Goal: Use online tool/utility: Utilize a website feature to perform a specific function

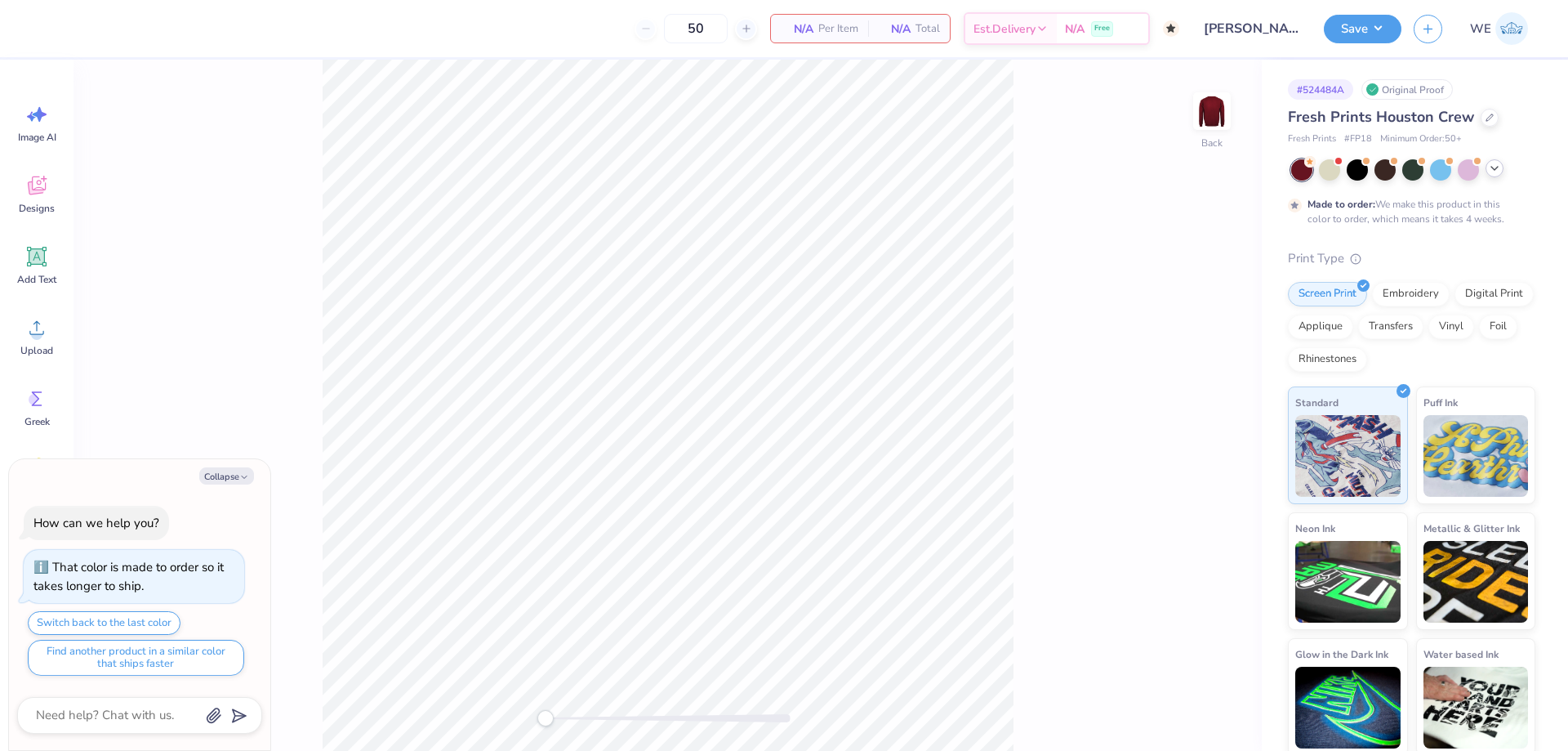
drag, startPoint x: 1491, startPoint y: 175, endPoint x: 1483, endPoint y: 180, distance: 9.4
click at [1490, 175] on div at bounding box center [1494, 170] width 18 height 18
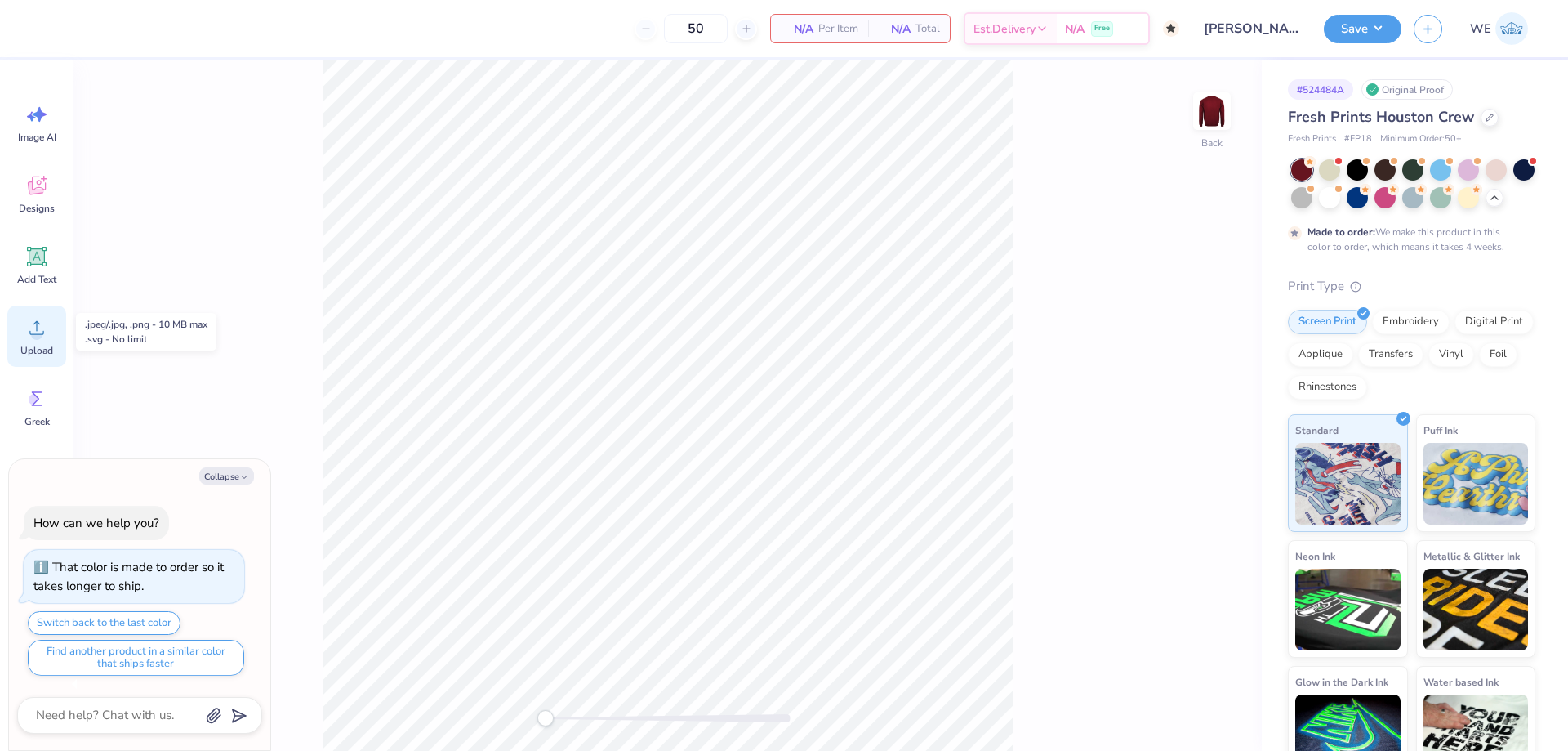
click at [38, 325] on icon at bounding box center [37, 328] width 25 height 25
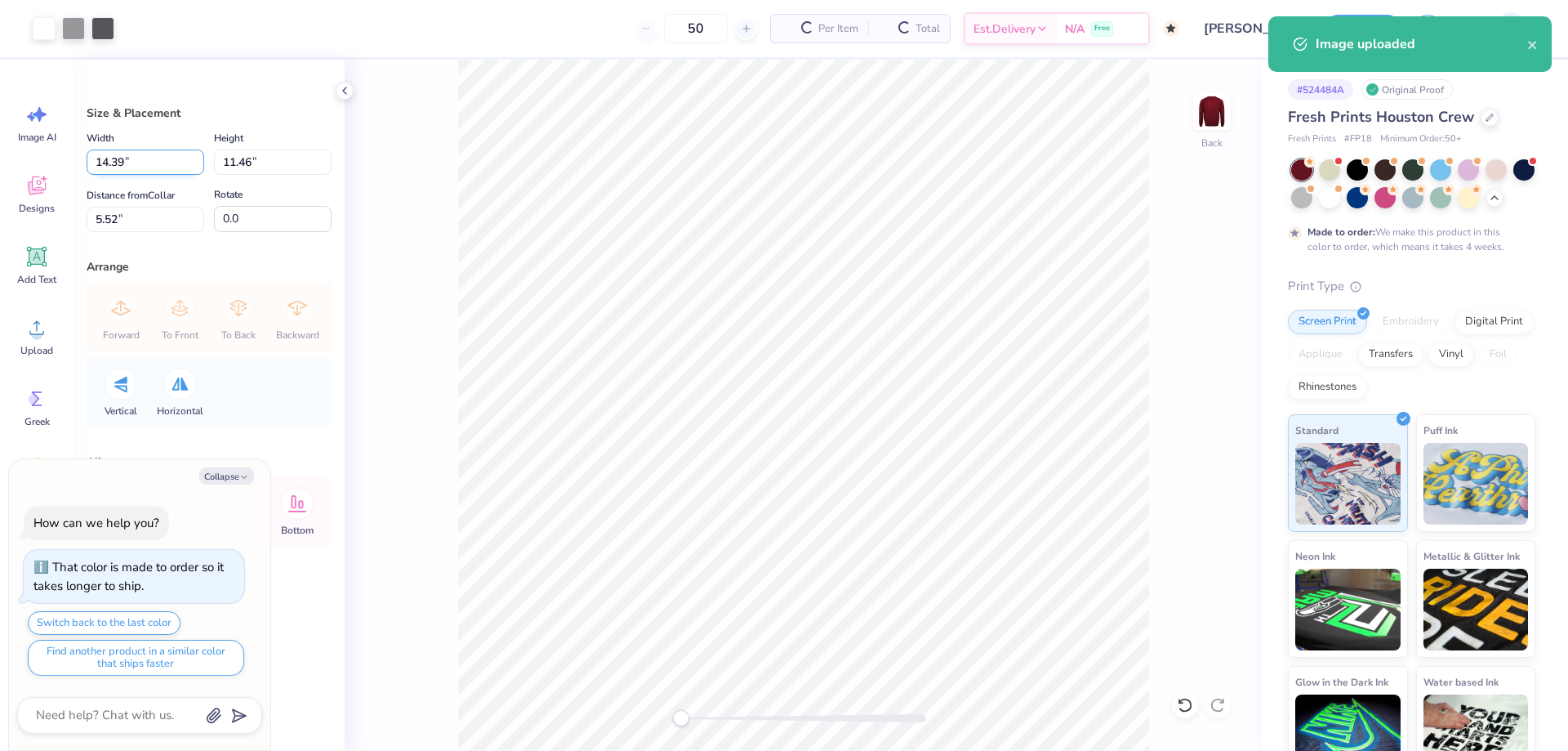
type textarea "x"
click at [150, 160] on input "14.39" at bounding box center [145, 161] width 118 height 26
type input "12"
type textarea "x"
type input "12.00"
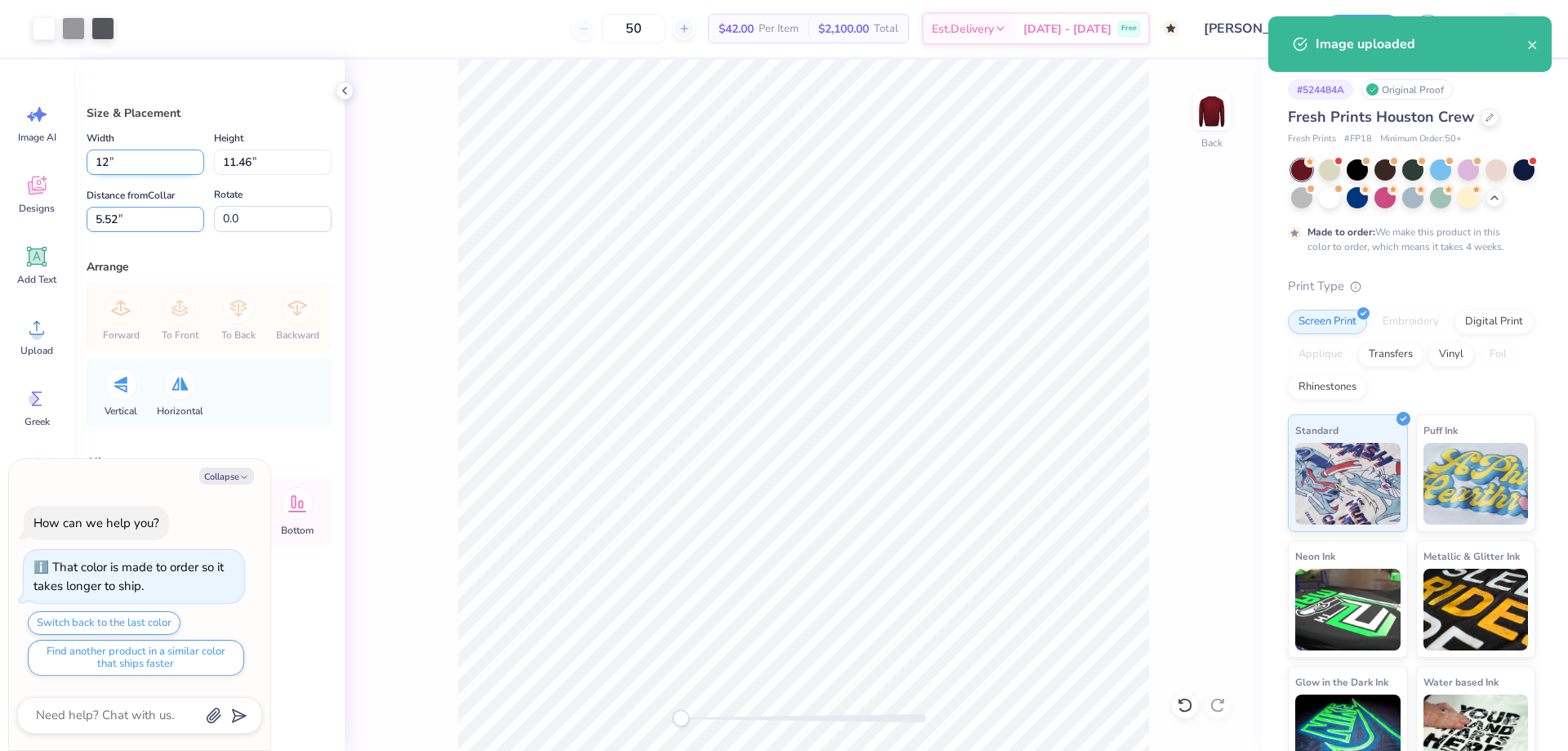
type input "9.56"
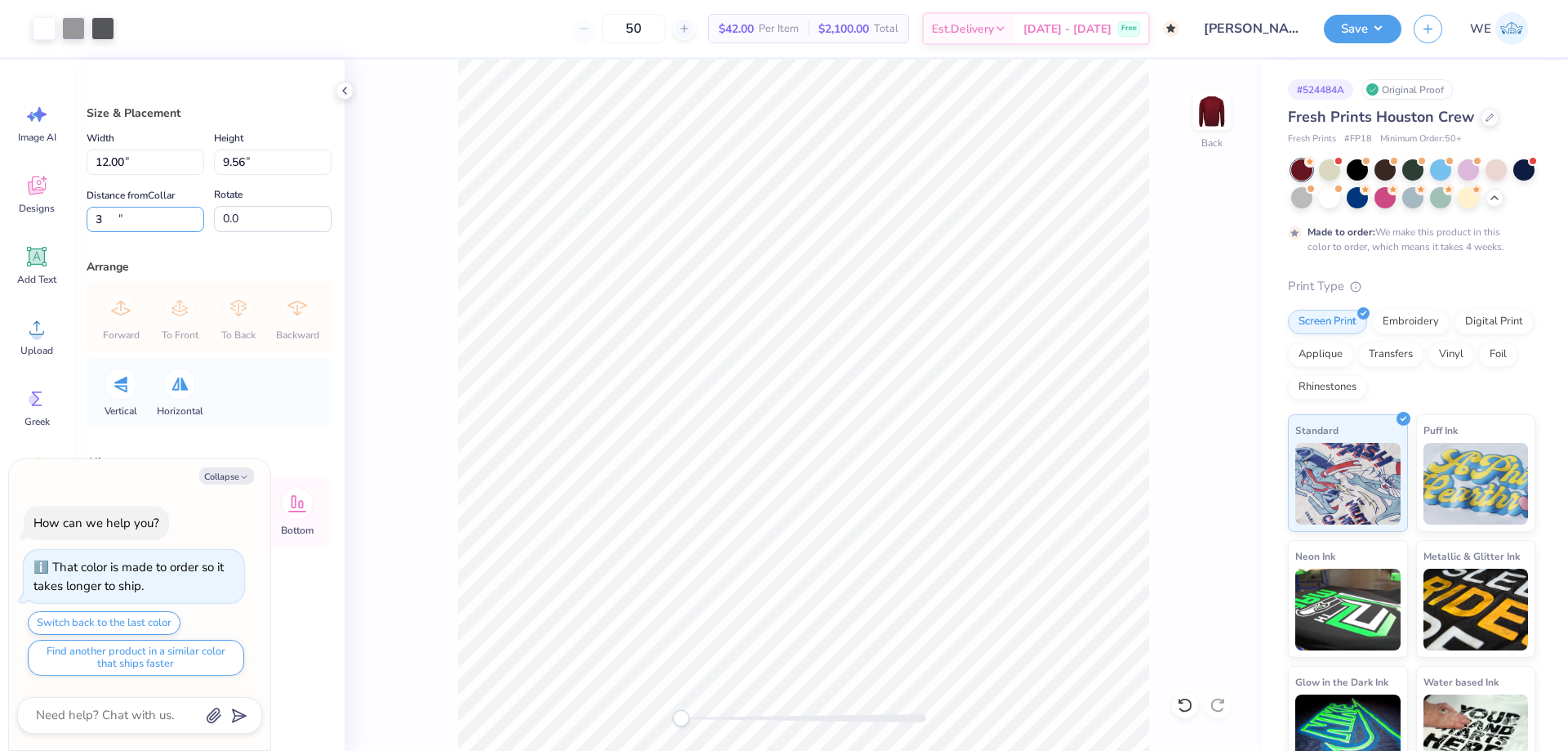
type input "3"
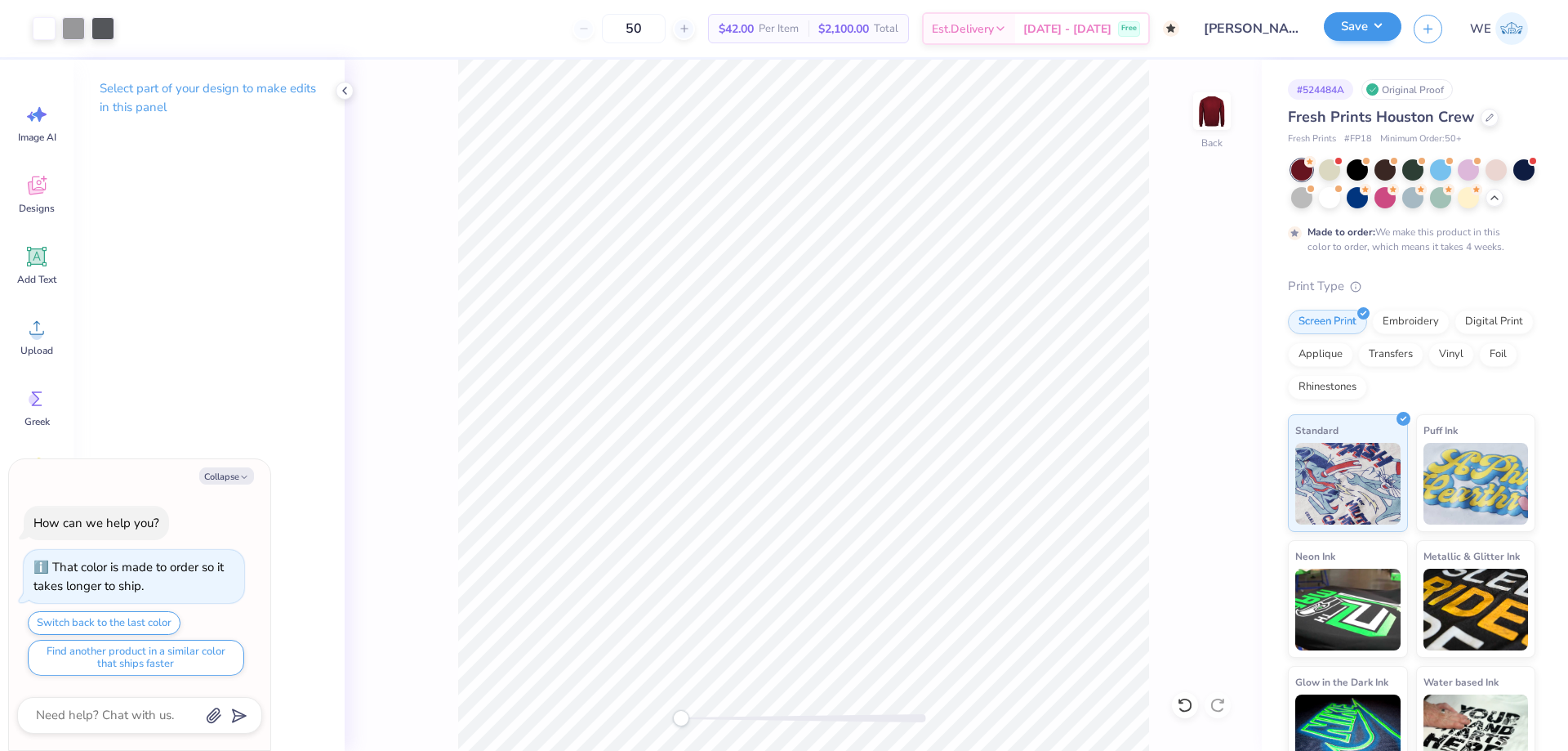
click at [1334, 43] on div "Save" at bounding box center [1363, 28] width 78 height 28
click at [1364, 18] on button "Save" at bounding box center [1363, 27] width 78 height 28
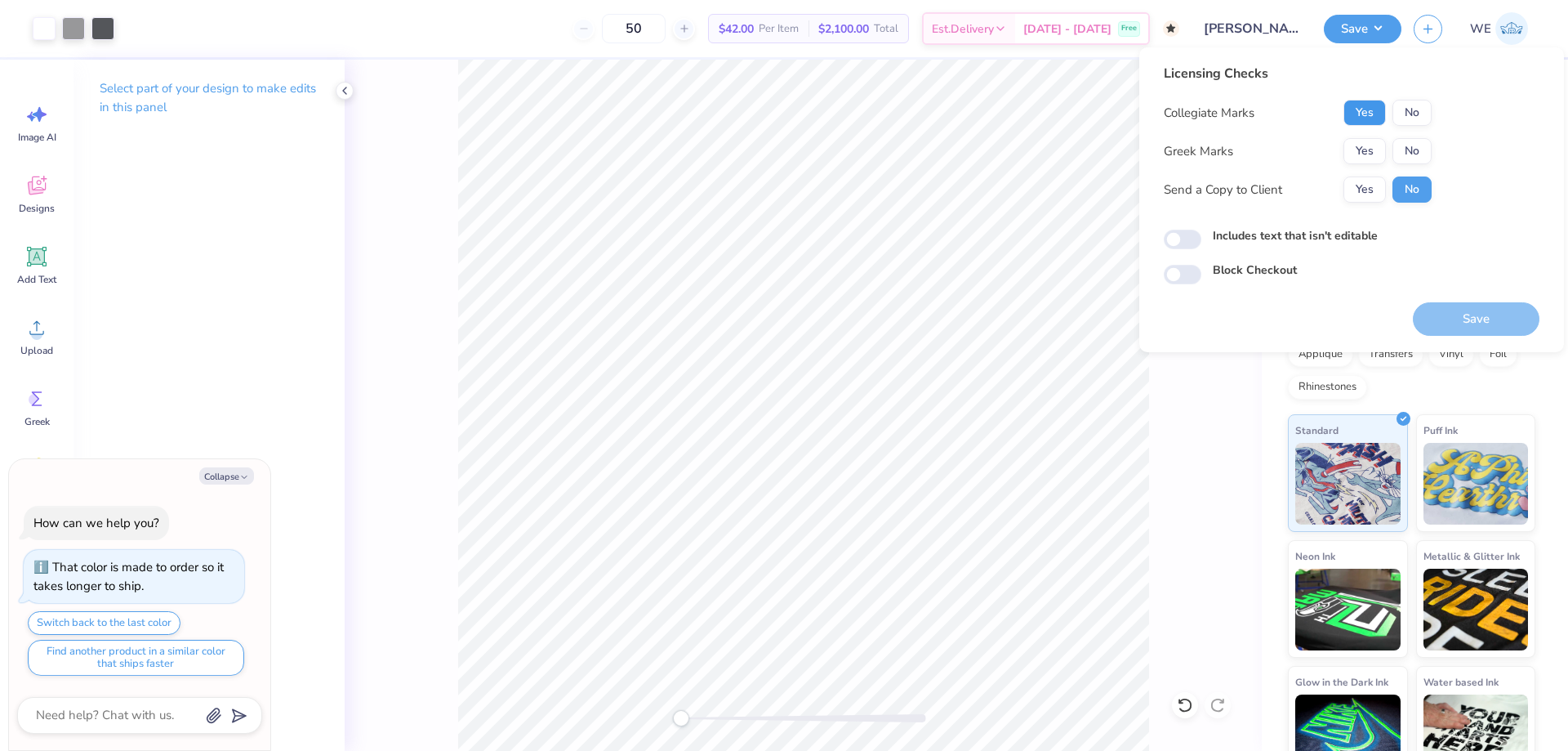
click at [1368, 111] on button "Yes" at bounding box center [1365, 113] width 43 height 27
click at [1415, 154] on button "No" at bounding box center [1411, 151] width 39 height 27
click at [1371, 193] on button "Yes" at bounding box center [1365, 190] width 43 height 27
type textarea "x"
click at [1180, 239] on input "Includes text that isn't editable" at bounding box center [1183, 239] width 38 height 20
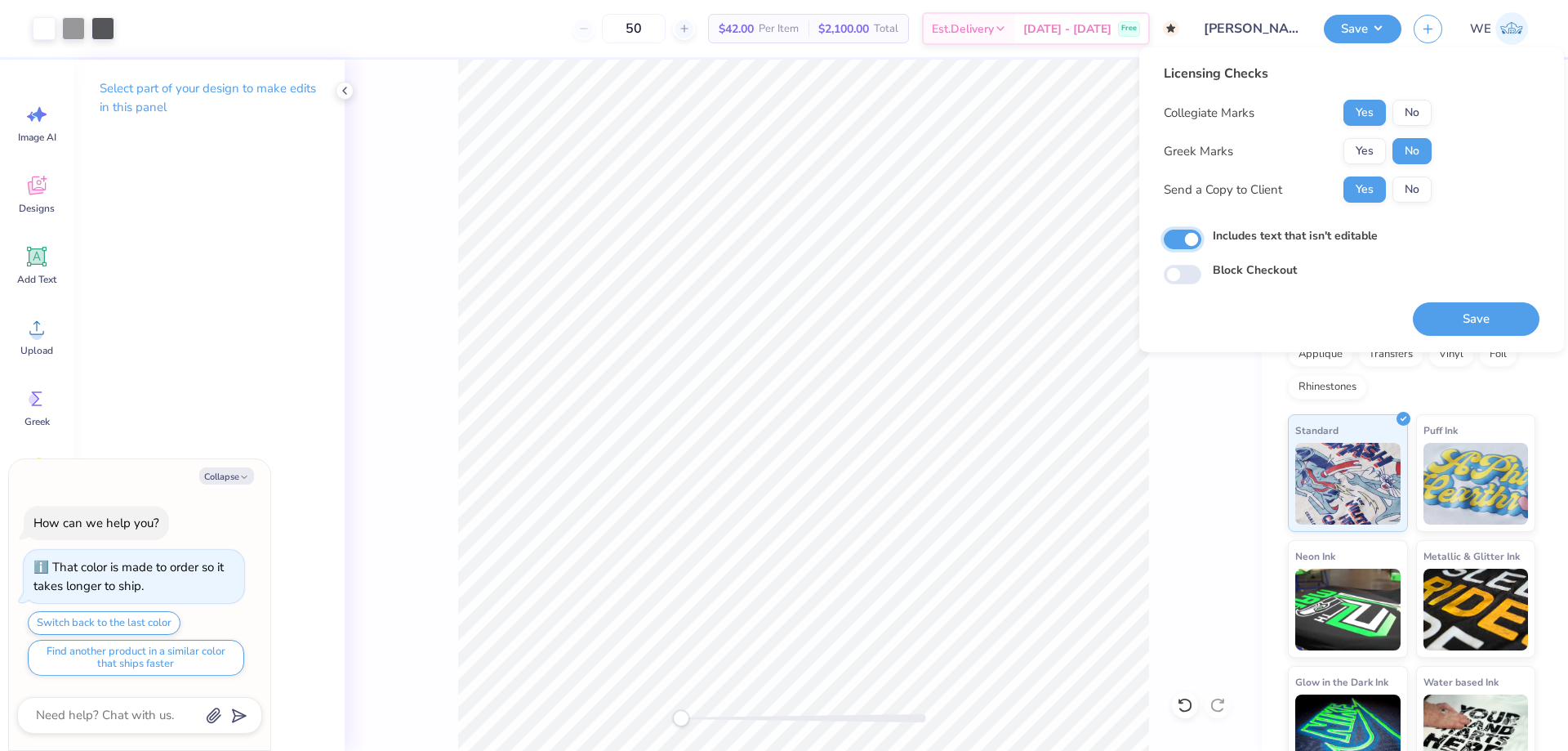
checkbox input "true"
click at [1433, 317] on button "Save" at bounding box center [1476, 318] width 126 height 33
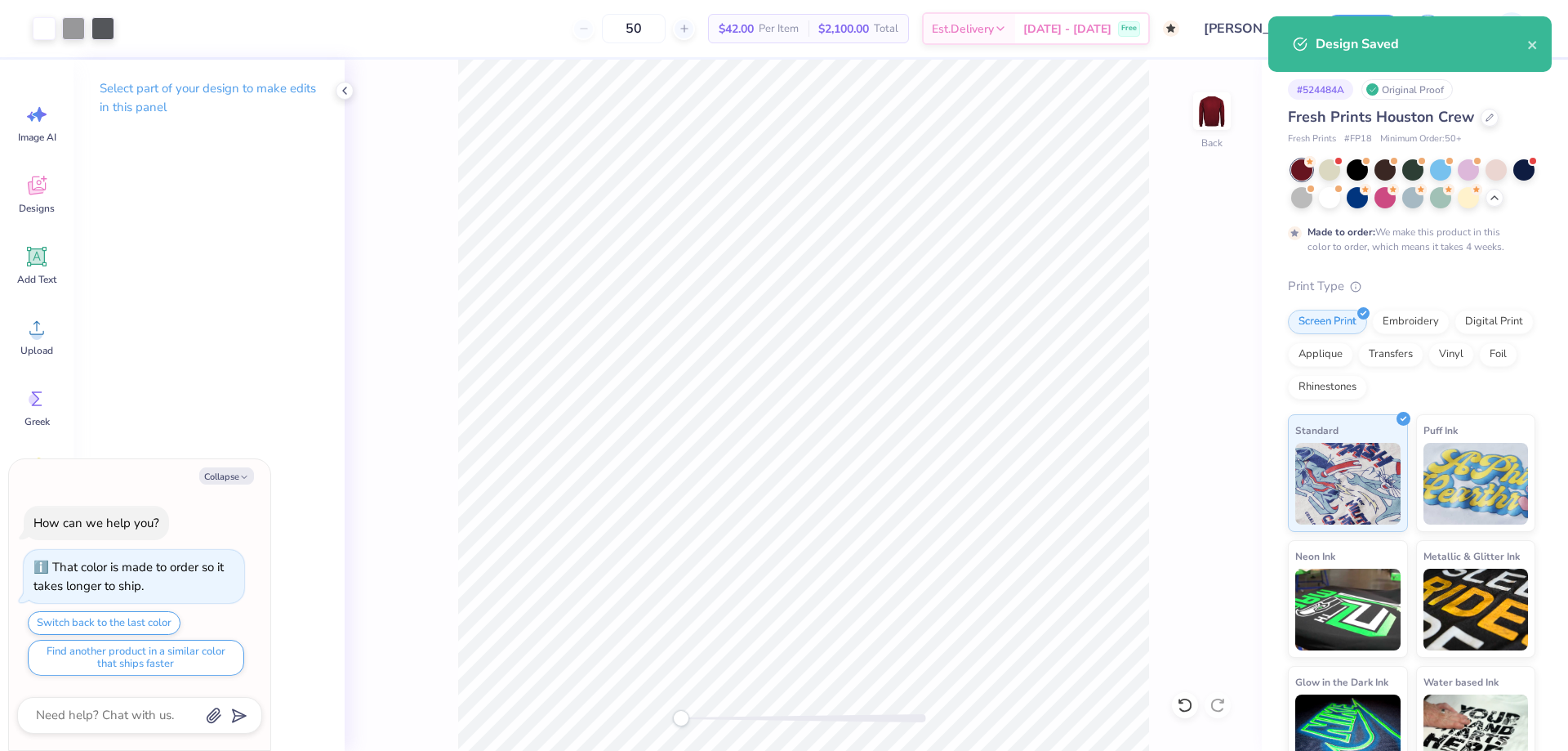
type textarea "x"
